Goal: Find specific page/section: Find specific page/section

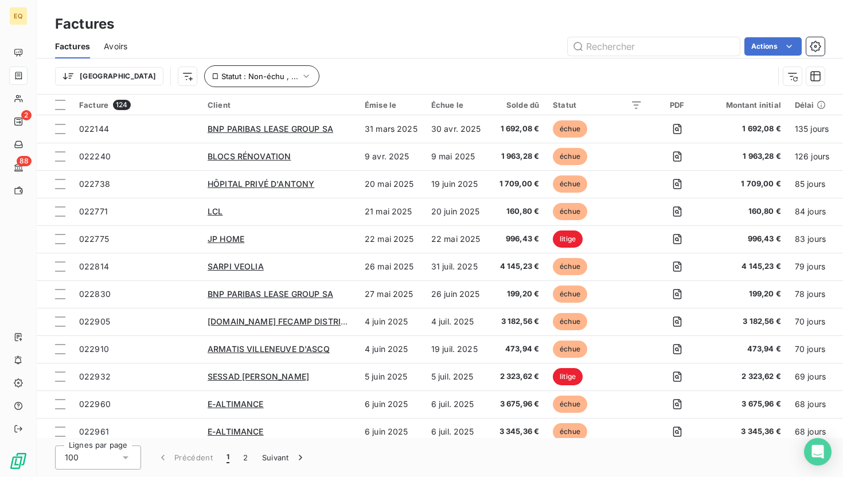
scroll to position [531, 0]
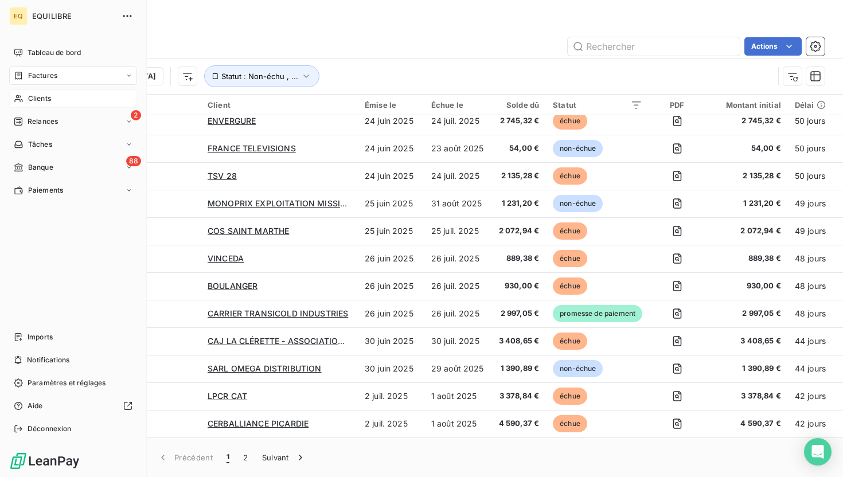
click at [56, 95] on div "Clients" at bounding box center [73, 98] width 128 height 18
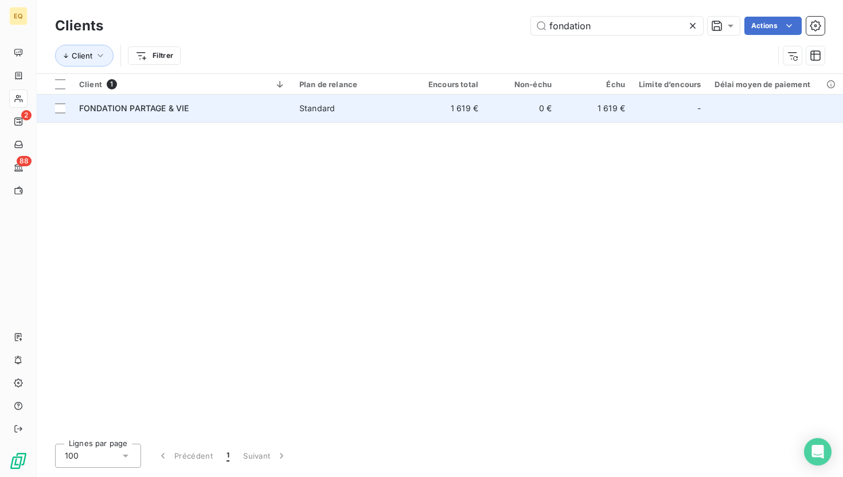
type input "fondation"
click at [174, 114] on td "FONDATION PARTAGE & VIE" at bounding box center [182, 109] width 220 height 28
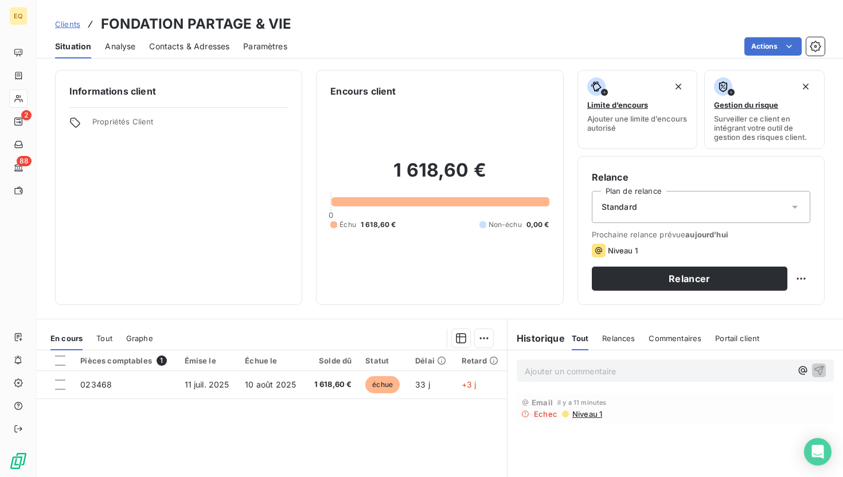
click at [181, 53] on div "Contacts & Adresses" at bounding box center [189, 46] width 80 height 24
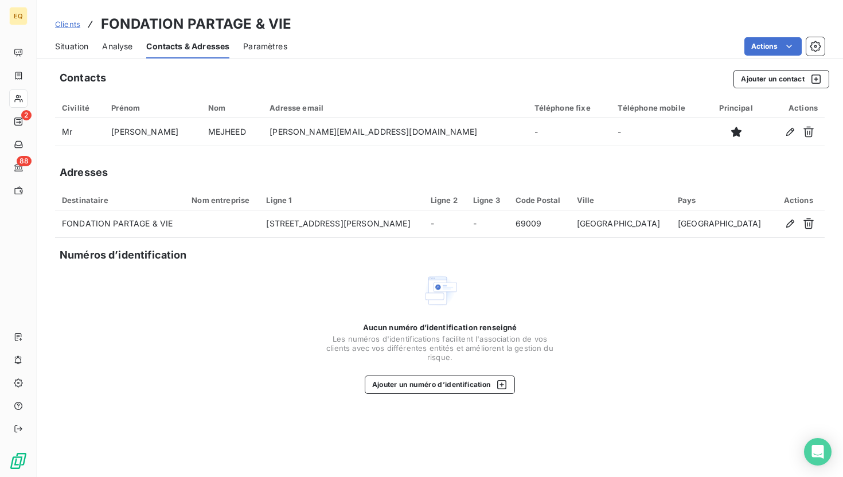
click at [75, 44] on span "Situation" at bounding box center [71, 46] width 33 height 11
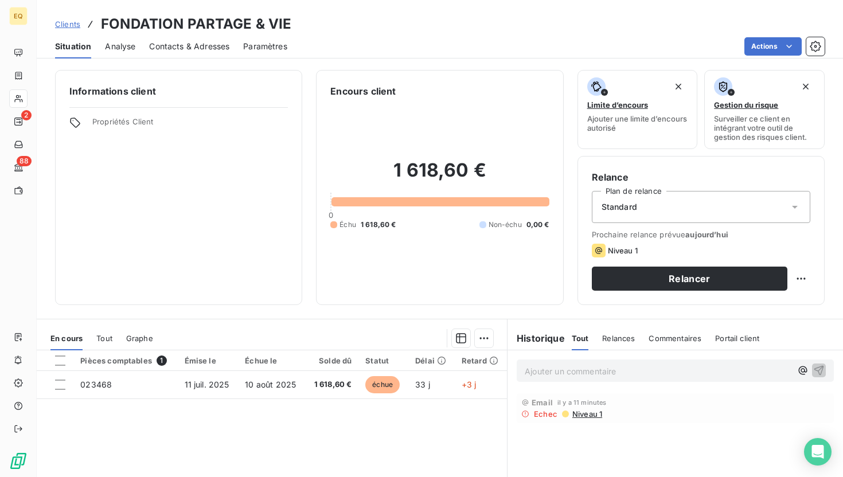
click at [177, 43] on span "Contacts & Adresses" at bounding box center [189, 46] width 80 height 11
